Goal: Task Accomplishment & Management: Manage account settings

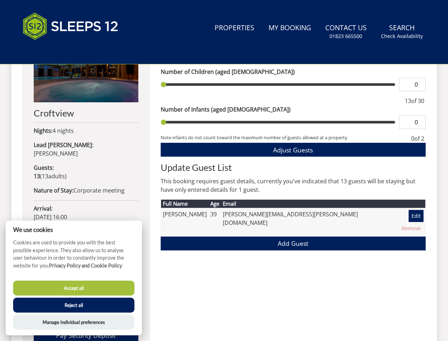
click at [224, 170] on h2 "Update Guest List" at bounding box center [293, 167] width 265 height 10
click at [402, 32] on link "Search Check Availability" at bounding box center [402, 31] width 48 height 23
click at [293, 149] on span "Adjust Guests" at bounding box center [293, 150] width 40 height 9
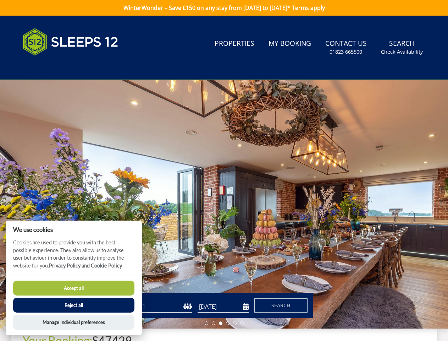
click at [74, 288] on button "Accept all" at bounding box center [73, 287] width 121 height 15
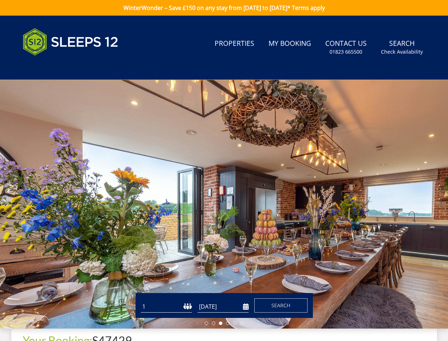
click at [74, 307] on button "Reject all" at bounding box center [73, 314] width 121 height 15
click at [74, 324] on button "Manage Individual preferences" at bounding box center [73, 331] width 121 height 15
